Goal: Task Accomplishment & Management: Use online tool/utility

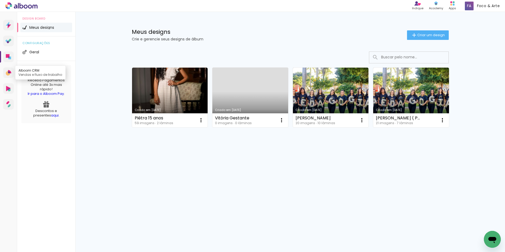
click at [8, 73] on icon at bounding box center [9, 72] width 2 height 2
click at [9, 54] on icon at bounding box center [8, 56] width 4 height 4
click at [10, 41] on icon at bounding box center [9, 40] width 3 height 3
